Goal: Task Accomplishment & Management: Manage account settings

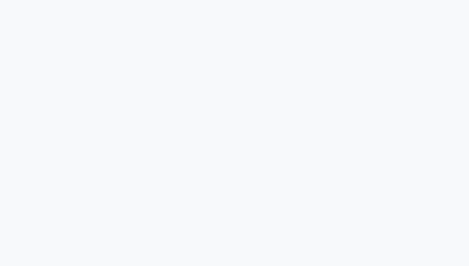
click at [314, 12] on html "Loading..." at bounding box center [234, 6] width 469 height 12
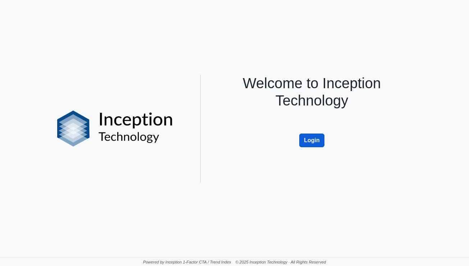
click at [313, 142] on button "Login" at bounding box center [311, 140] width 25 height 14
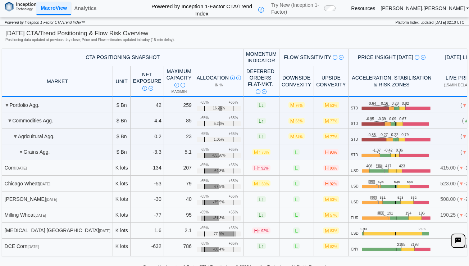
scroll to position [36, 0]
